Goal: Information Seeking & Learning: Learn about a topic

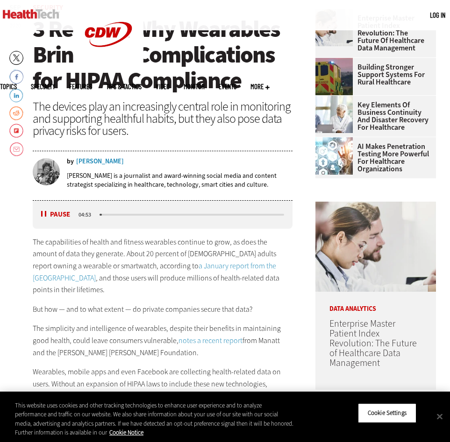
scroll to position [272, 0]
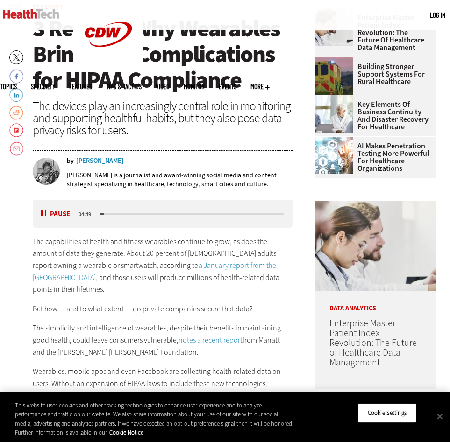
click at [290, 171] on p "[PERSON_NAME] is a journalist and award-winning social media and content strate…" at bounding box center [180, 180] width 226 height 18
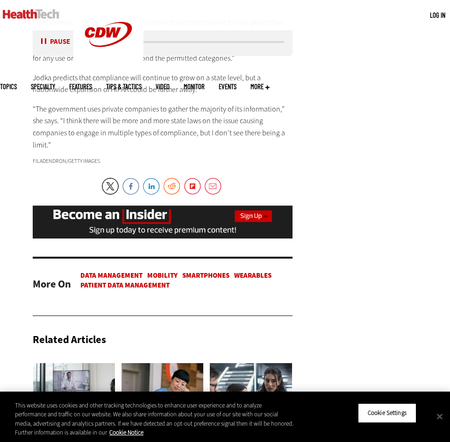
scroll to position [1480, 0]
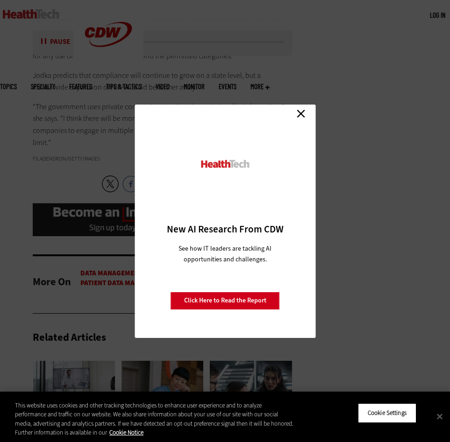
click at [303, 112] on link "Close" at bounding box center [301, 114] width 14 height 14
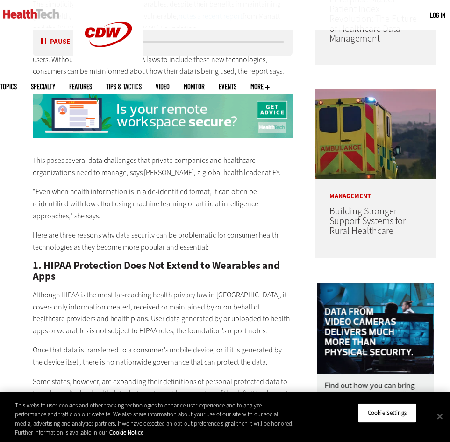
scroll to position [689, 0]
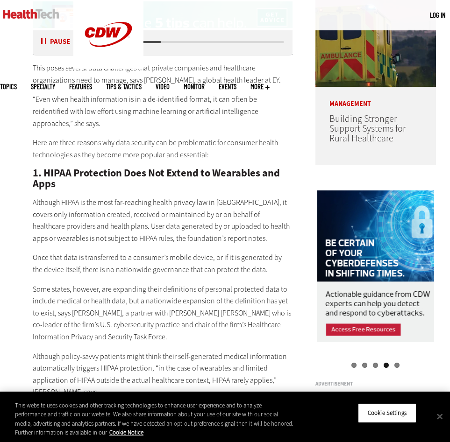
click at [170, 226] on div "This poses several data challenges that private companies and healthcare organi…" at bounding box center [163, 394] width 260 height 665
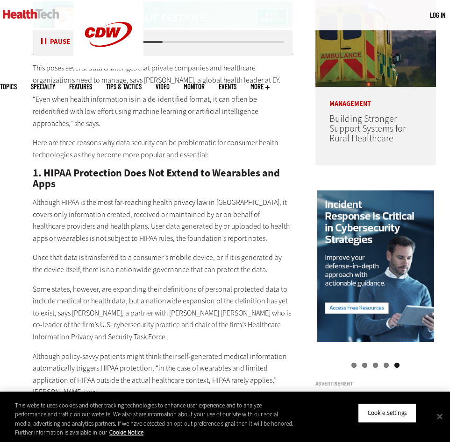
click at [210, 137] on p "Here are three reasons why data security can be problematic for consumer health…" at bounding box center [163, 149] width 260 height 24
click at [215, 137] on p "Here are three reasons why data security can be problematic for consumer health…" at bounding box center [163, 149] width 260 height 24
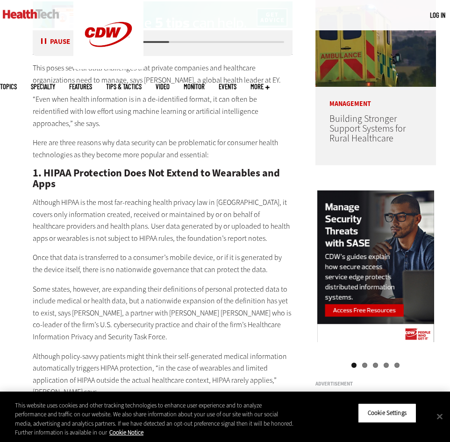
click at [228, 105] on div "This poses several data challenges that private companies and healthcare organi…" at bounding box center [163, 394] width 260 height 665
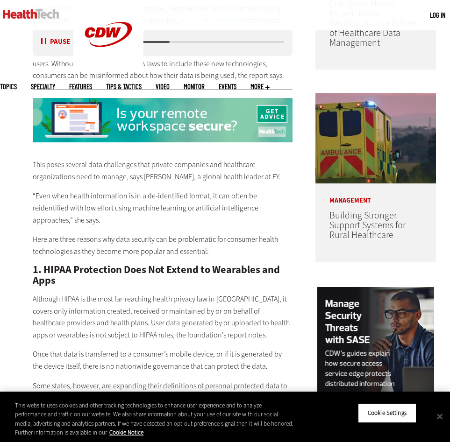
scroll to position [593, 0]
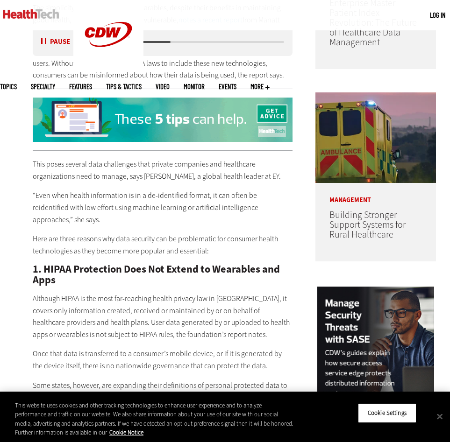
click at [43, 40] on button "Pause" at bounding box center [55, 42] width 29 height 7
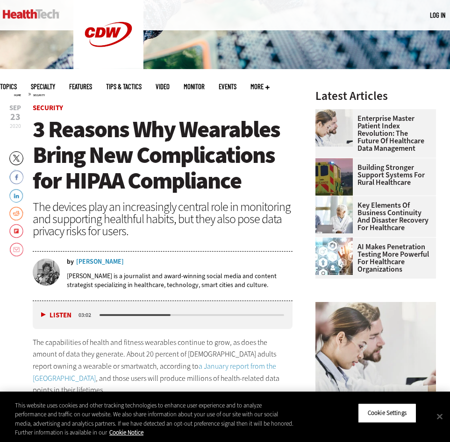
scroll to position [170, 0]
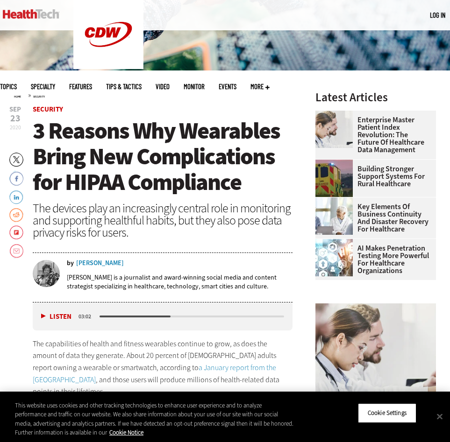
click at [249, 221] on div "The devices play an increasingly central role in monitoring and supporting heal…" at bounding box center [163, 220] width 260 height 36
click at [272, 226] on div "The devices play an increasingly central role in monitoring and supporting heal…" at bounding box center [163, 220] width 260 height 36
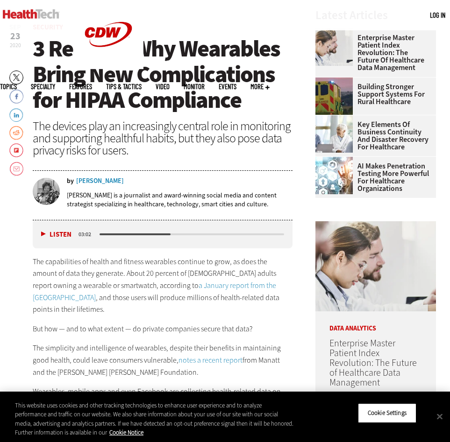
scroll to position [255, 0]
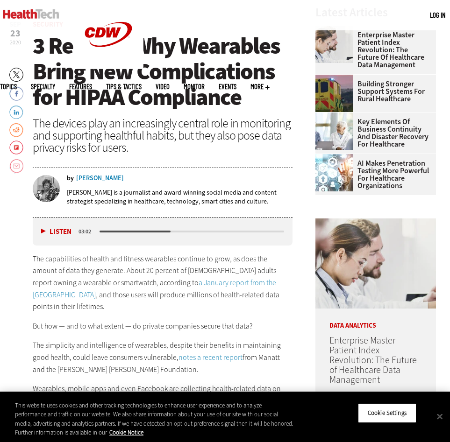
click at [17, 166] on link "Email" at bounding box center [16, 166] width 14 height 15
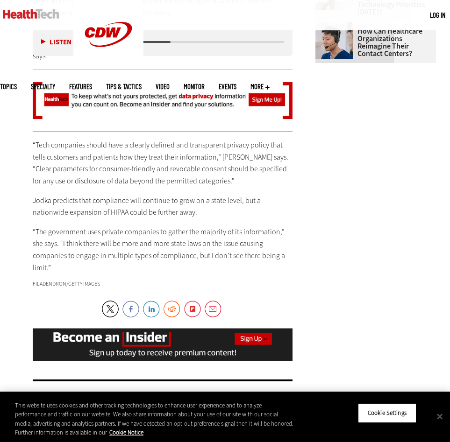
scroll to position [1356, 0]
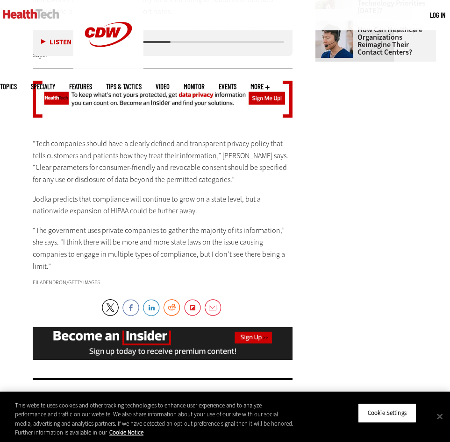
click at [195, 225] on p "“The government uses private companies to gather the majority of its informatio…" at bounding box center [163, 249] width 260 height 48
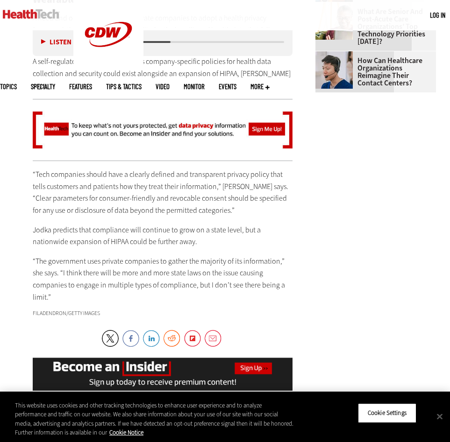
scroll to position [1316, 0]
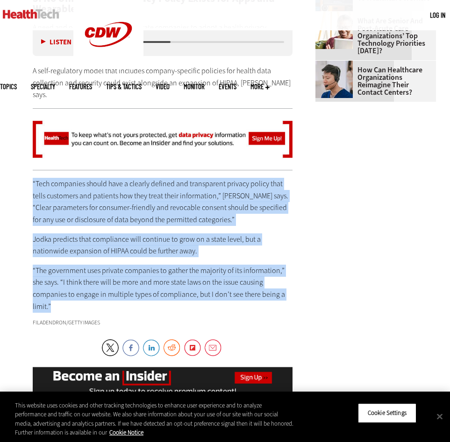
drag, startPoint x: 52, startPoint y: 257, endPoint x: 37, endPoint y: 135, distance: 122.9
click at [90, 178] on p "“Tech companies should have a clearly defined and transparent privacy policy th…" at bounding box center [163, 202] width 260 height 48
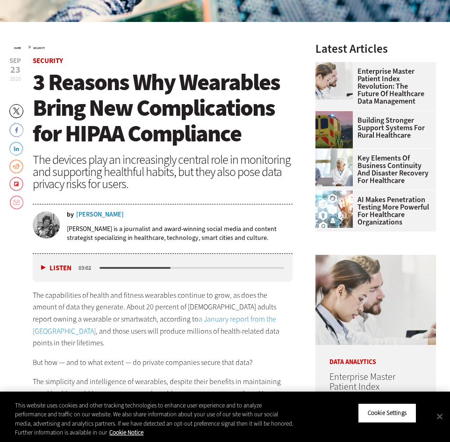
scroll to position [0, 0]
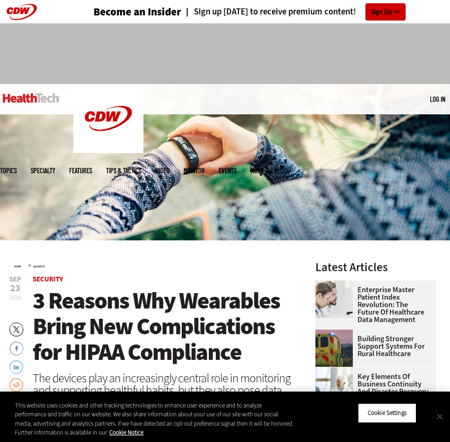
click at [440, 418] on button "Close" at bounding box center [439, 416] width 21 height 21
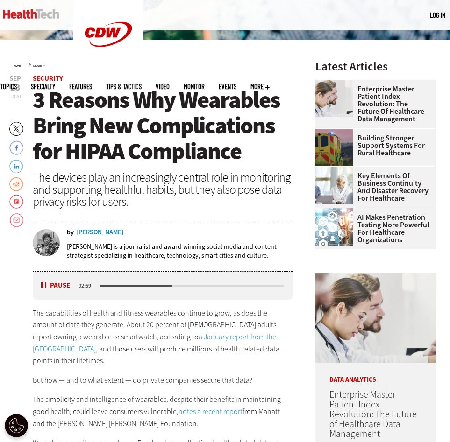
scroll to position [200, 0]
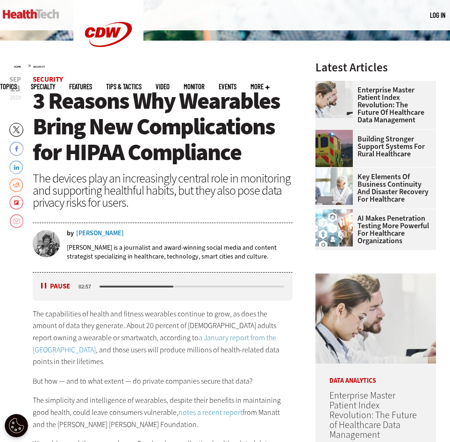
click at [45, 288] on button "Pause" at bounding box center [55, 286] width 29 height 7
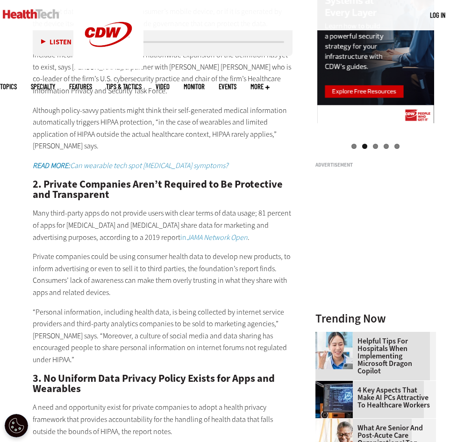
scroll to position [935, 0]
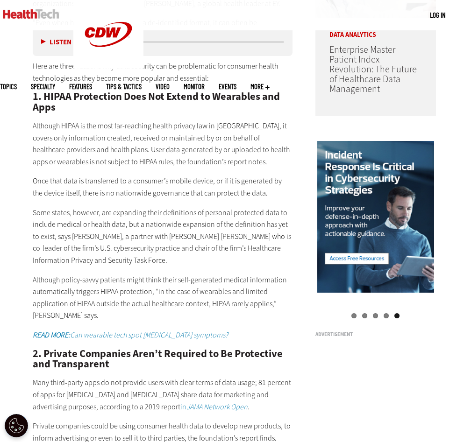
scroll to position [766, 0]
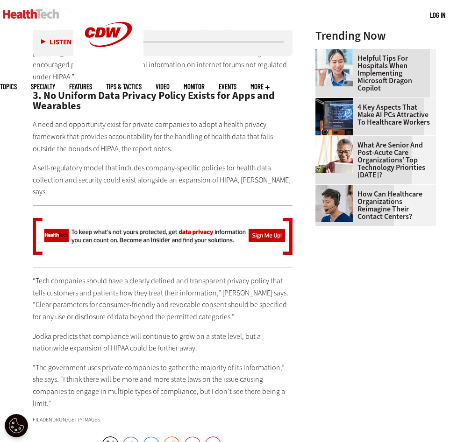
scroll to position [1221, 0]
